Goal: Browse casually

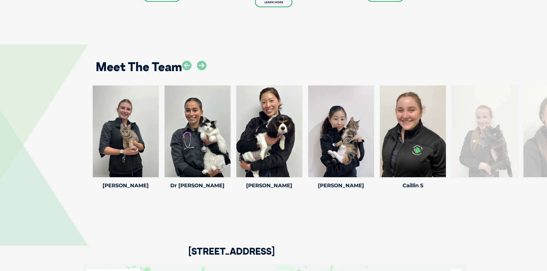
scroll to position [746, 0]
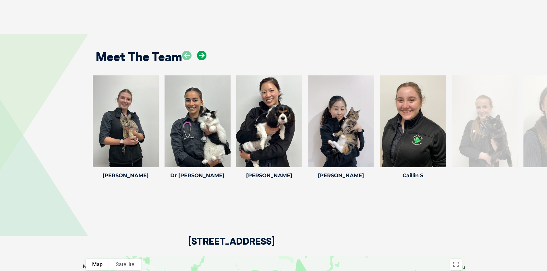
click at [201, 57] on icon at bounding box center [201, 55] width 9 height 9
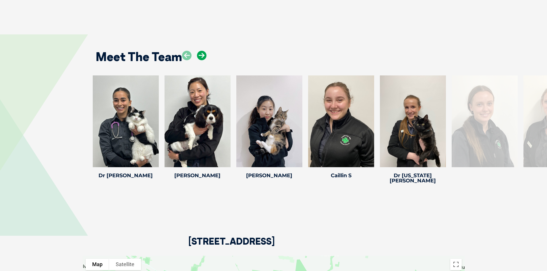
click at [201, 57] on icon at bounding box center [201, 55] width 9 height 9
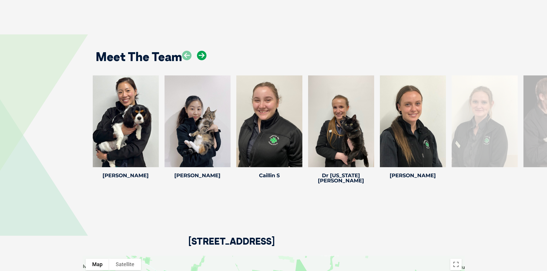
click at [201, 57] on icon at bounding box center [201, 55] width 9 height 9
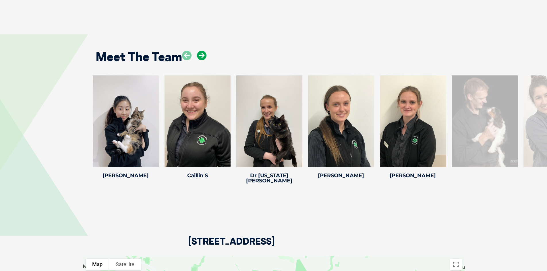
click at [201, 57] on icon at bounding box center [201, 55] width 9 height 9
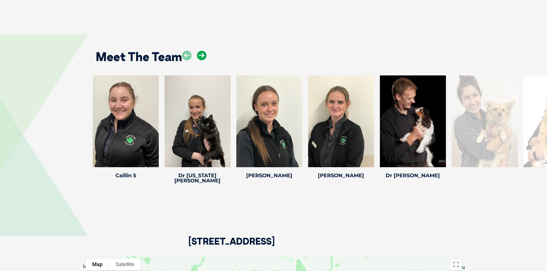
click at [201, 57] on icon at bounding box center [201, 55] width 9 height 9
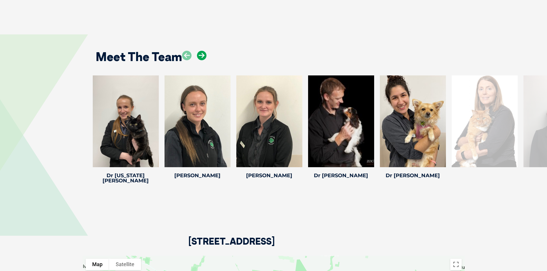
click at [201, 57] on icon at bounding box center [201, 55] width 9 height 9
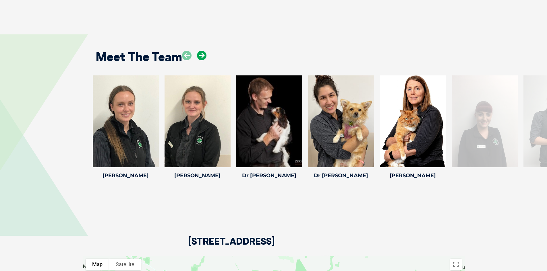
click at [201, 57] on icon at bounding box center [201, 55] width 9 height 9
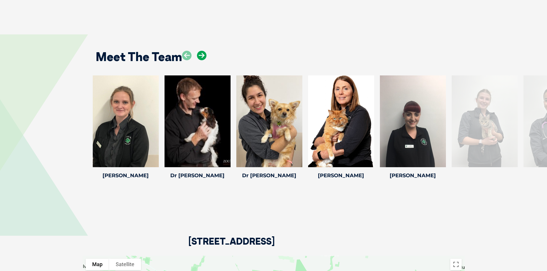
click at [201, 57] on icon at bounding box center [201, 55] width 9 height 9
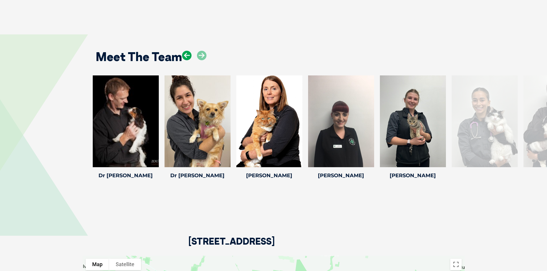
click at [184, 57] on icon at bounding box center [186, 55] width 9 height 9
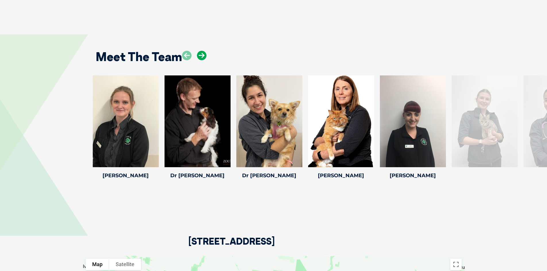
click at [203, 58] on icon at bounding box center [201, 55] width 9 height 9
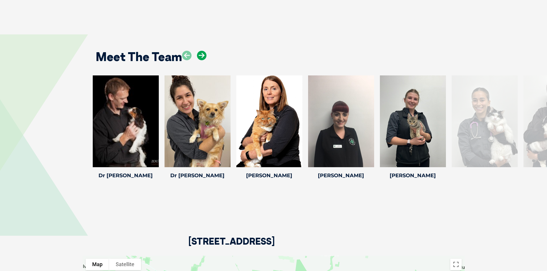
click at [202, 58] on icon at bounding box center [201, 55] width 9 height 9
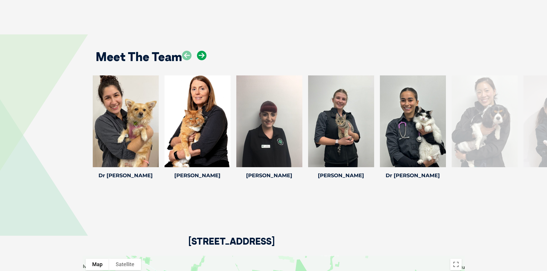
click at [202, 58] on icon at bounding box center [201, 55] width 9 height 9
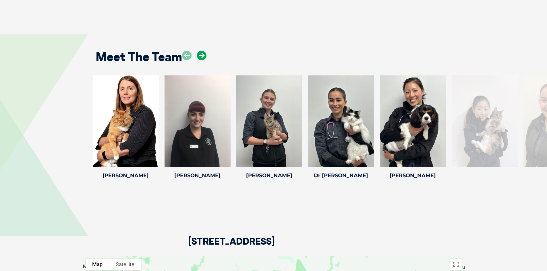
click at [202, 58] on icon at bounding box center [201, 55] width 9 height 9
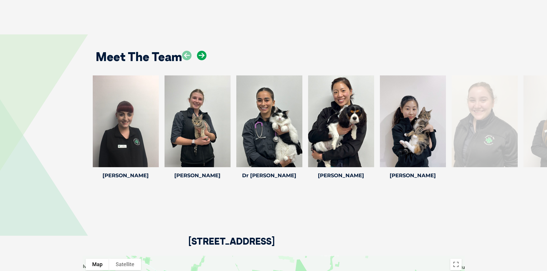
click at [202, 58] on icon at bounding box center [201, 55] width 9 height 9
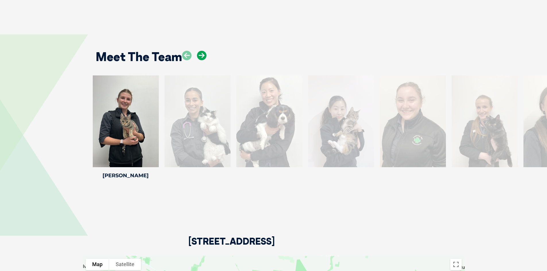
click at [202, 58] on icon at bounding box center [201, 55] width 9 height 9
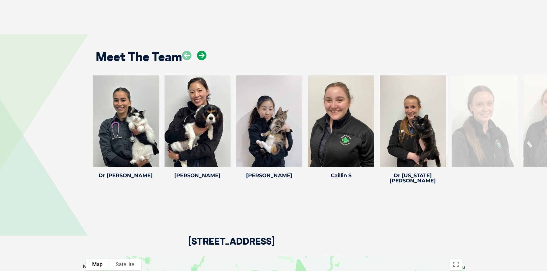
click at [202, 58] on icon at bounding box center [201, 55] width 9 height 9
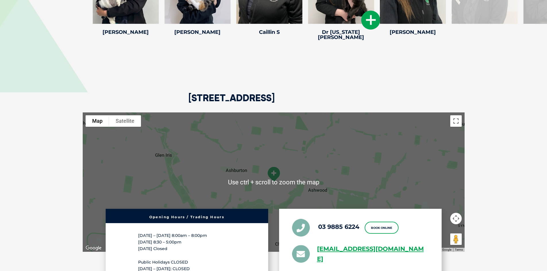
scroll to position [918, 0]
